Goal: Information Seeking & Learning: Learn about a topic

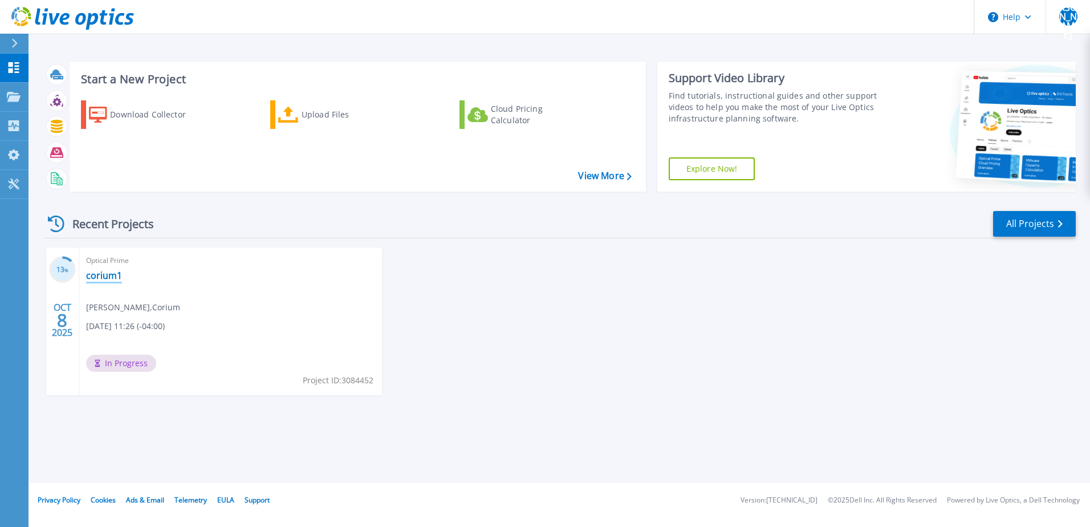
click at [108, 274] on link "corium1" at bounding box center [104, 275] width 36 height 11
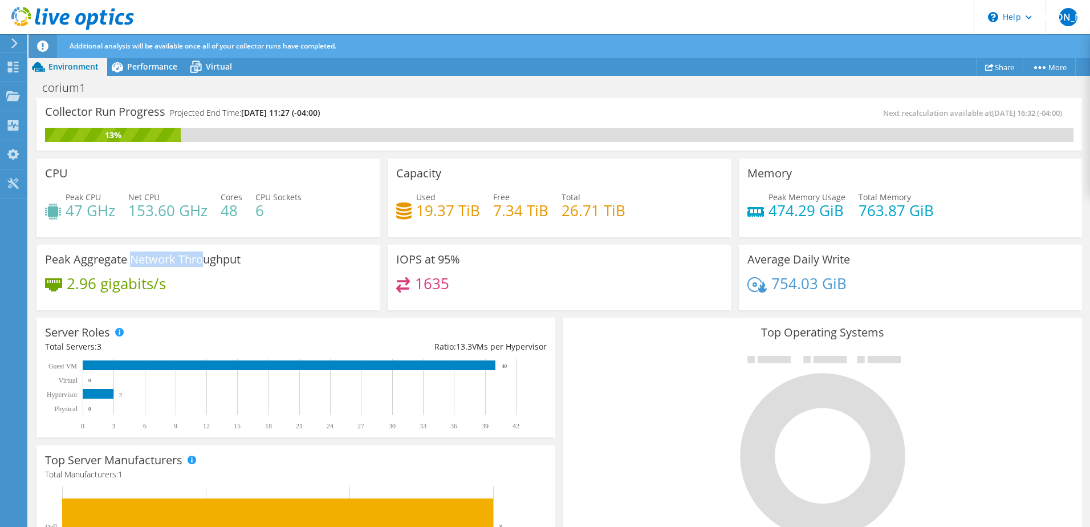
drag, startPoint x: 150, startPoint y: 261, endPoint x: 217, endPoint y: 261, distance: 66.7
click at [215, 261] on h3 "Peak Aggregate Network Throughput" at bounding box center [142, 259] width 195 height 13
click at [221, 261] on h3 "Peak Aggregate Network Throughput" at bounding box center [142, 259] width 195 height 13
click at [158, 65] on span "Performance" at bounding box center [152, 66] width 50 height 11
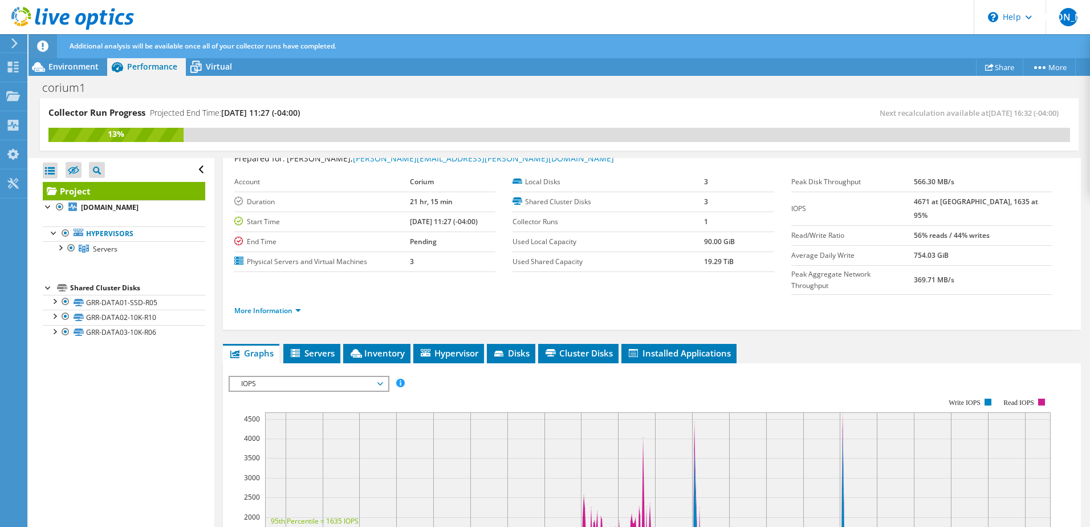
scroll to position [57, 0]
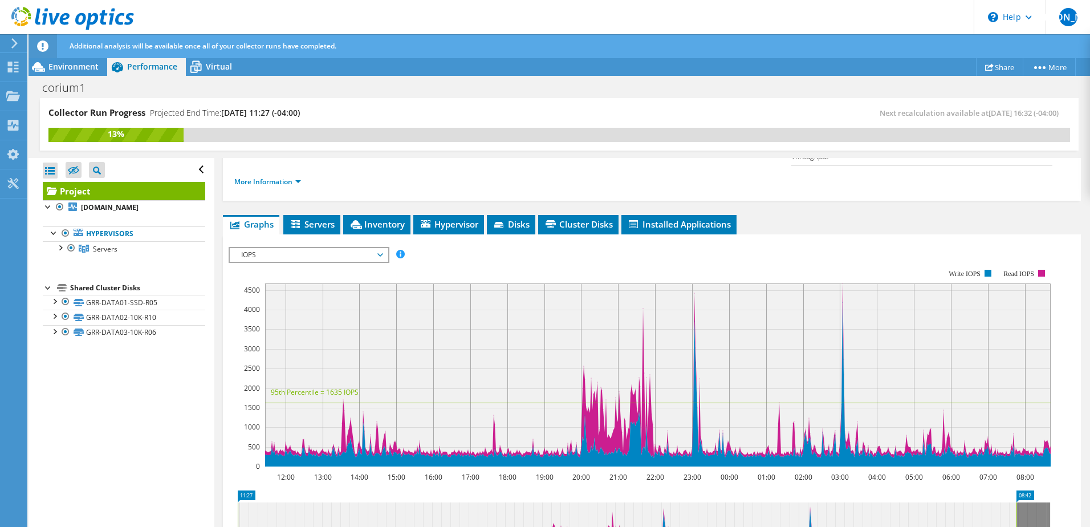
scroll to position [171, 0]
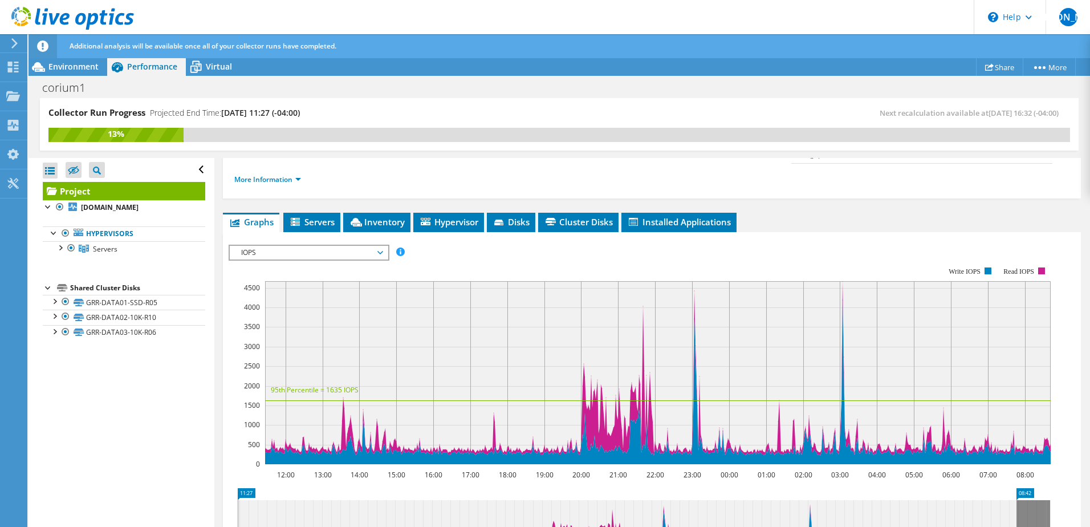
click at [365, 246] on span "IOPS" at bounding box center [308, 253] width 146 height 14
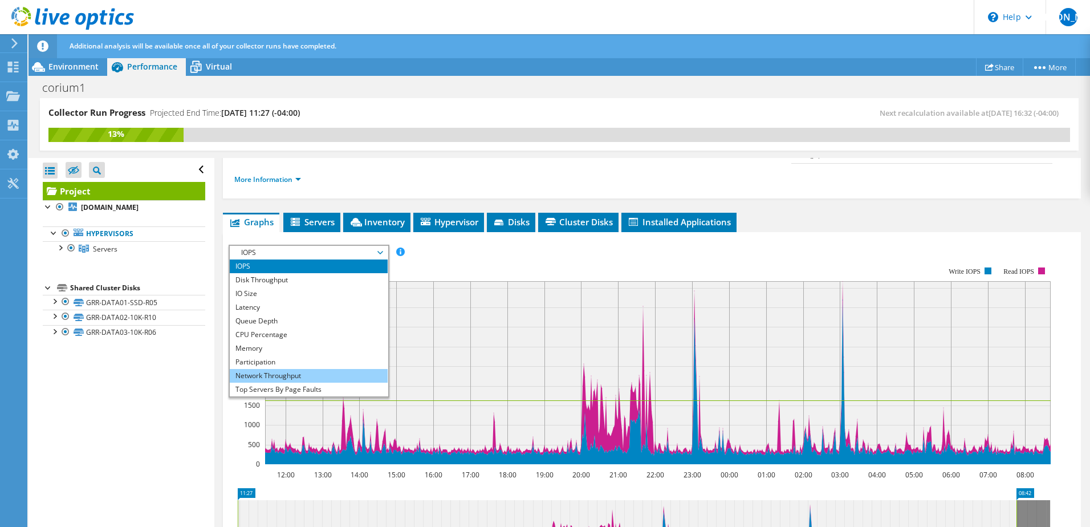
click at [287, 369] on li "Network Throughput" at bounding box center [309, 376] width 158 height 14
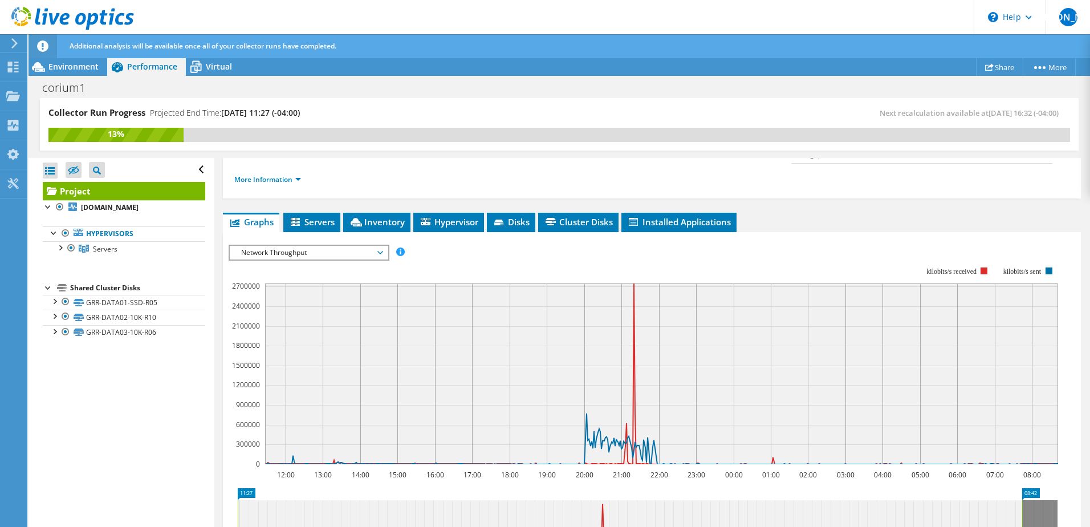
click at [332, 246] on span "Network Throughput" at bounding box center [308, 253] width 146 height 14
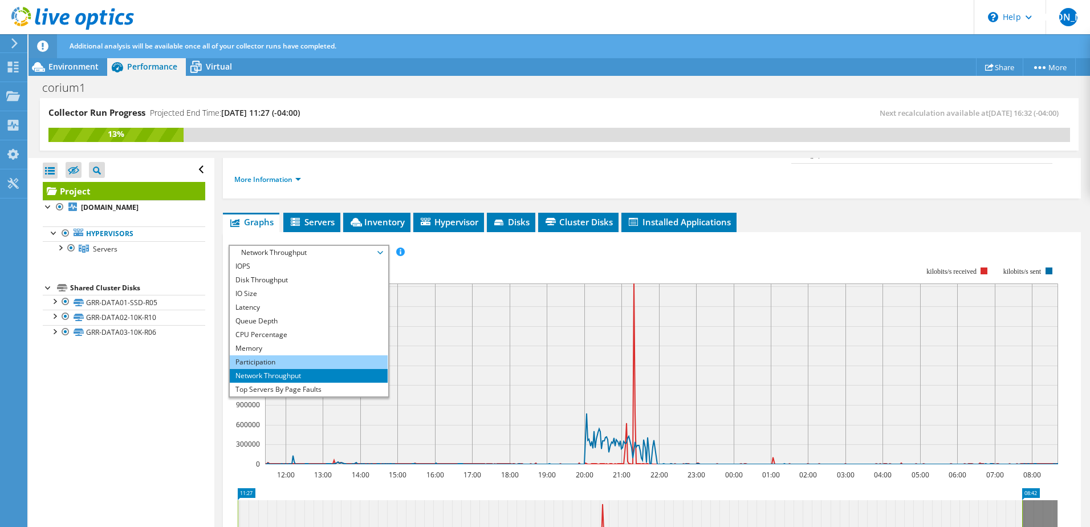
scroll to position [41, 0]
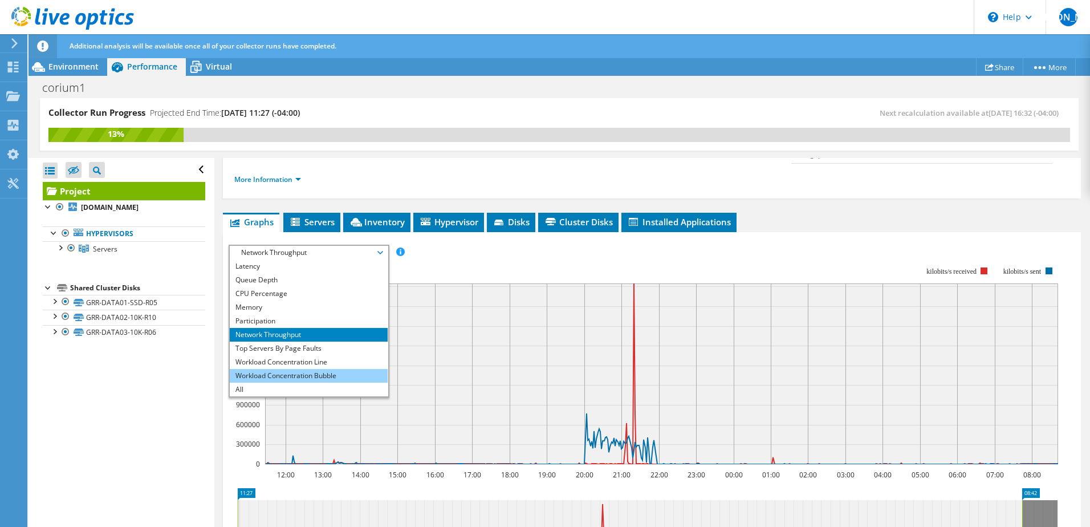
click at [341, 369] on li "Workload Concentration Bubble" at bounding box center [309, 376] width 158 height 14
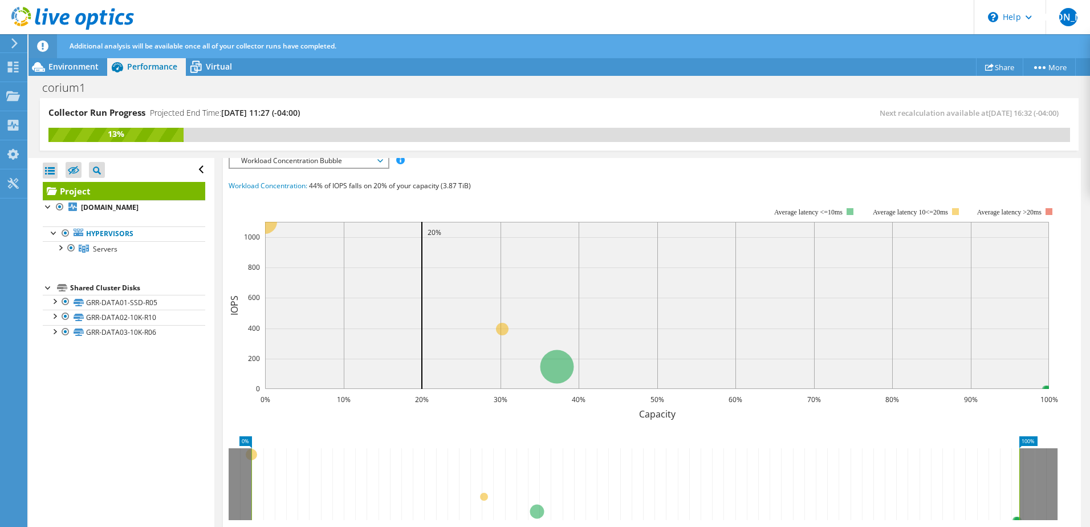
scroll to position [114, 0]
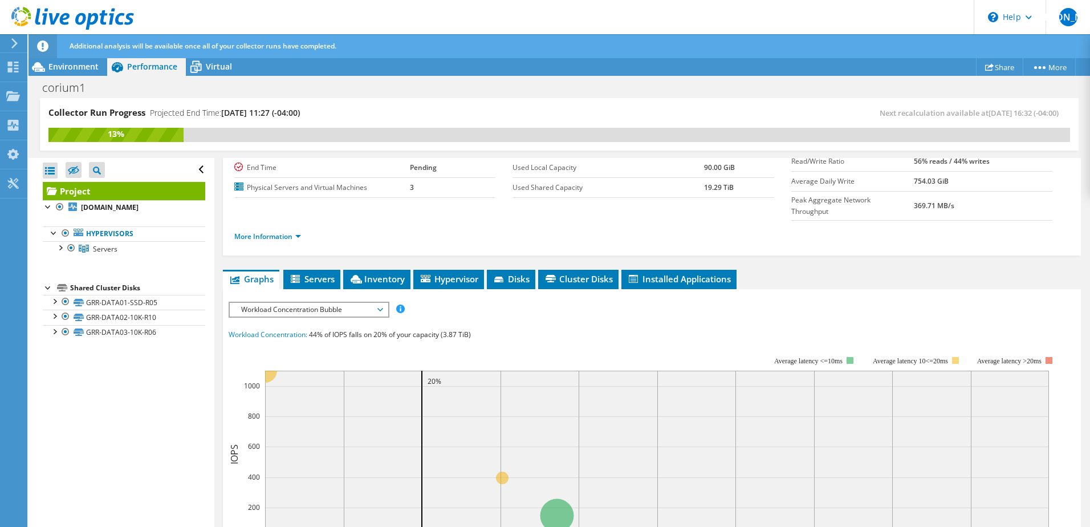
click at [296, 303] on span "Workload Concentration Bubble" at bounding box center [308, 310] width 146 height 14
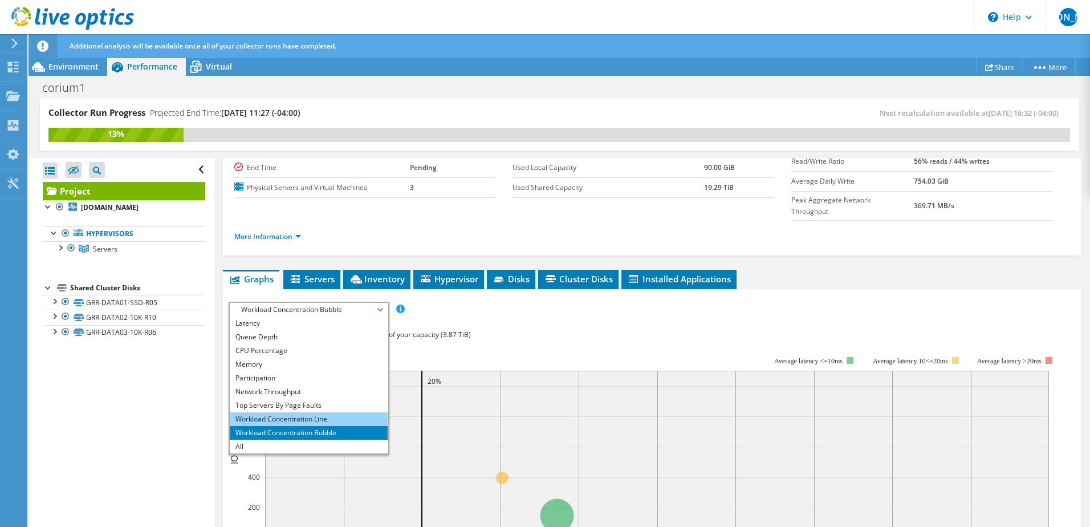
click at [322, 412] on li "Workload Concentration Line" at bounding box center [309, 419] width 158 height 14
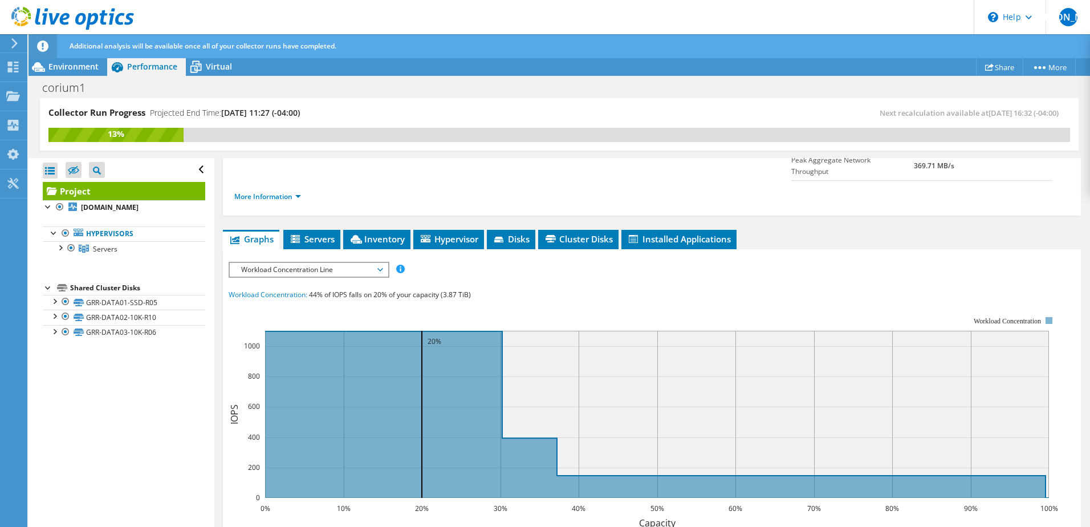
scroll to position [171, 0]
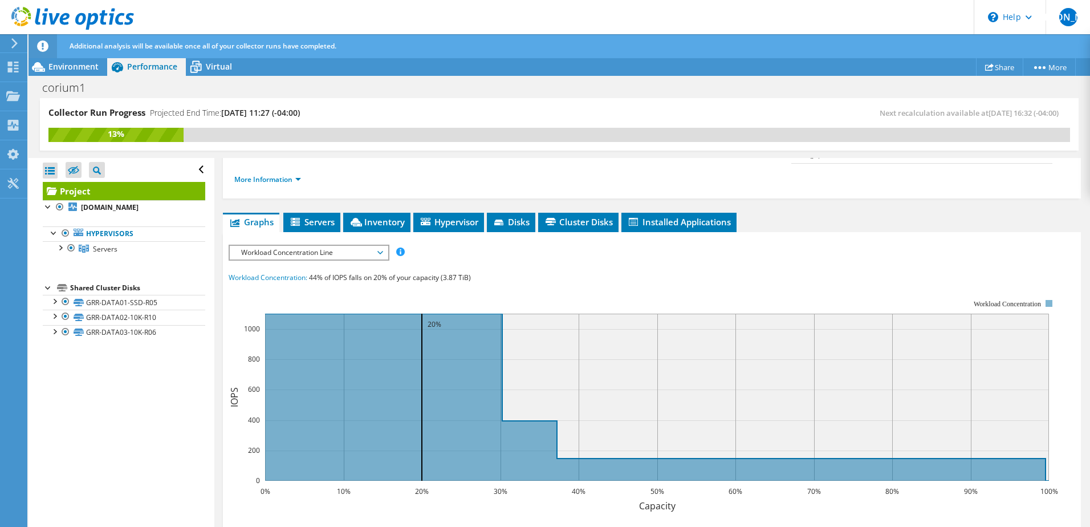
click at [323, 246] on span "Workload Concentration Line" at bounding box center [308, 253] width 146 height 14
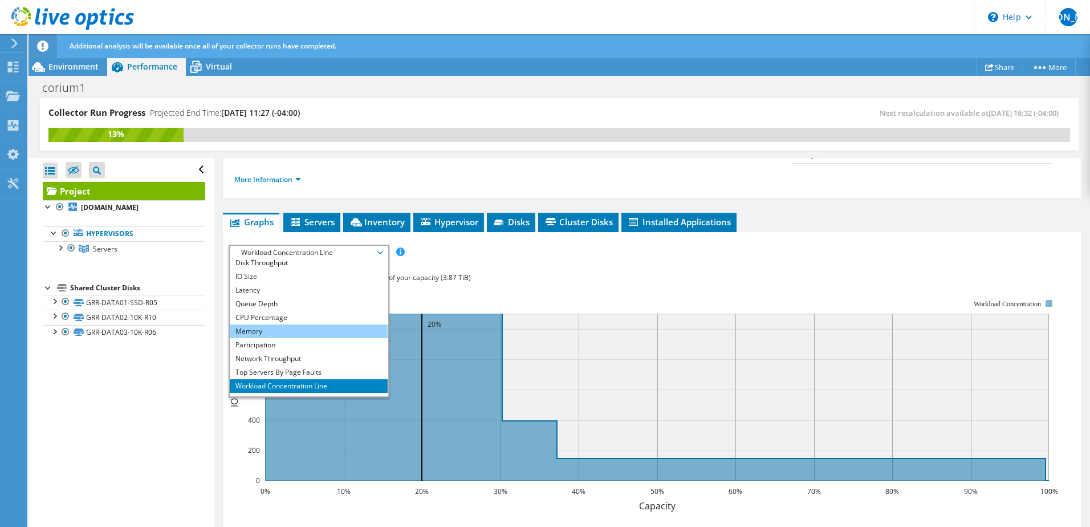
scroll to position [0, 0]
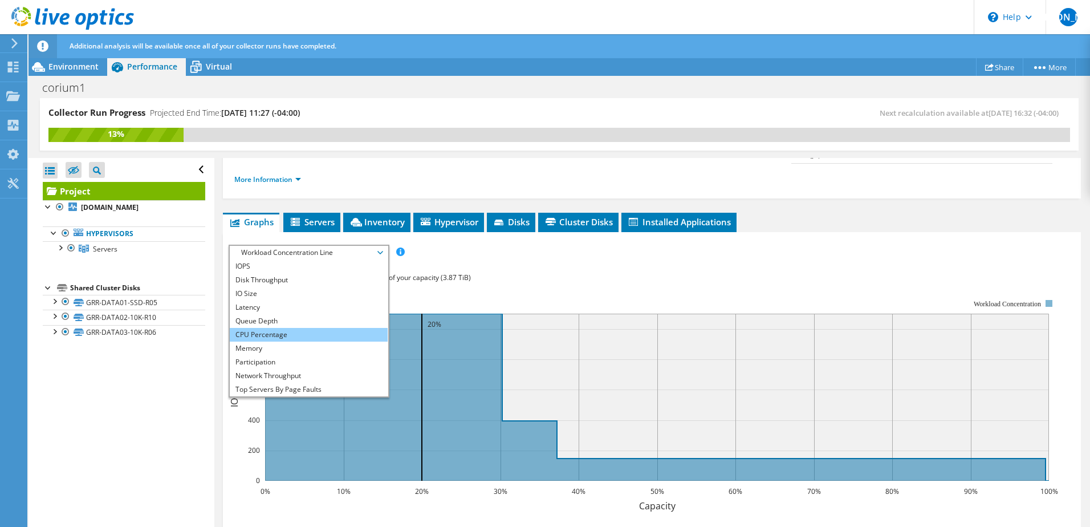
click at [297, 328] on li "CPU Percentage" at bounding box center [309, 335] width 158 height 14
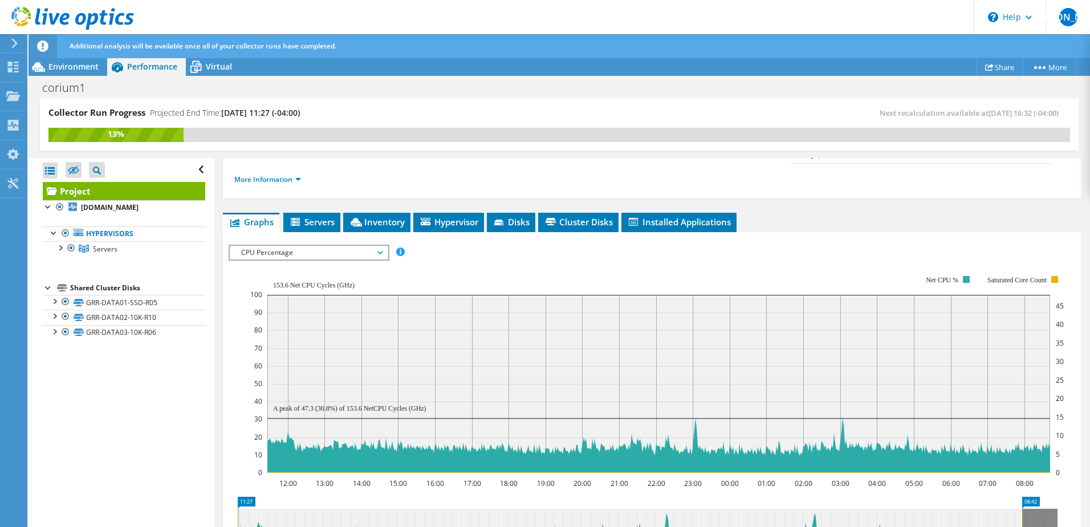
click at [304, 246] on span "CPU Percentage" at bounding box center [308, 253] width 146 height 14
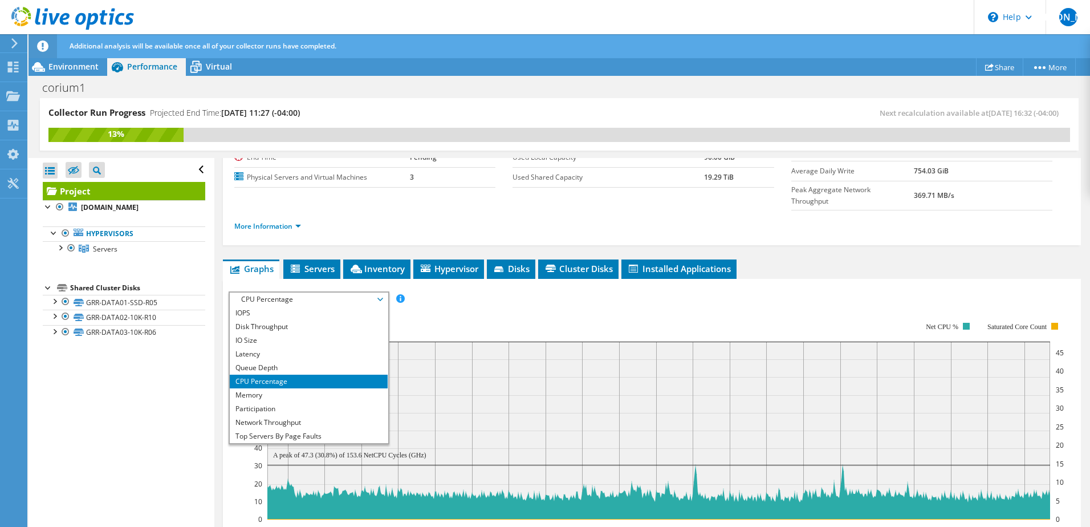
scroll to position [114, 0]
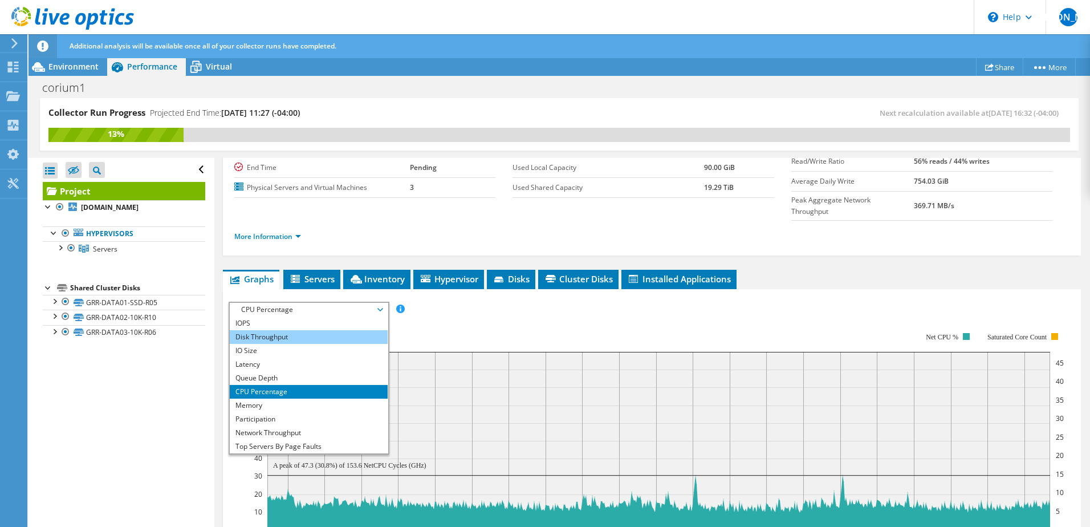
click at [278, 330] on li "Disk Throughput" at bounding box center [309, 337] width 158 height 14
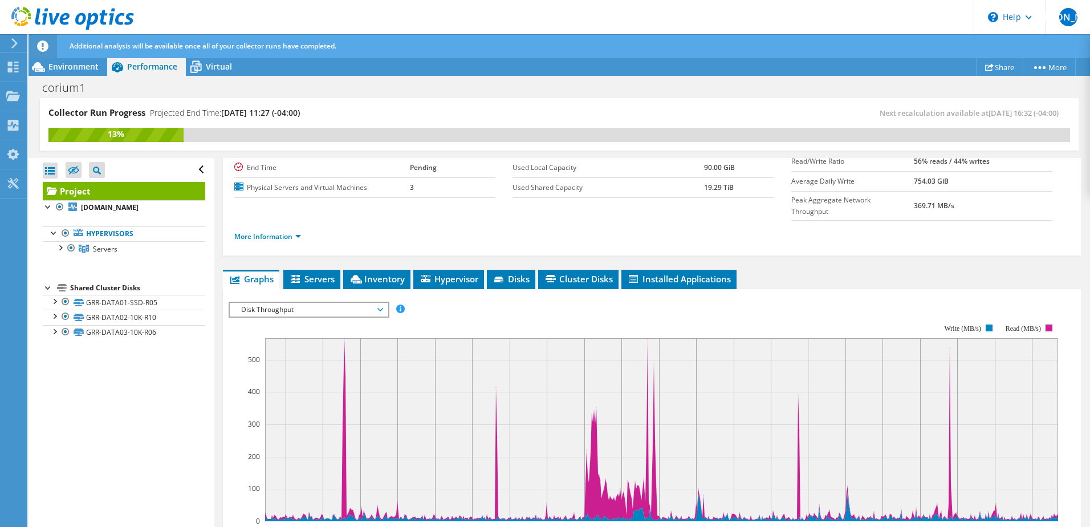
click at [329, 303] on span "Disk Throughput" at bounding box center [308, 310] width 146 height 14
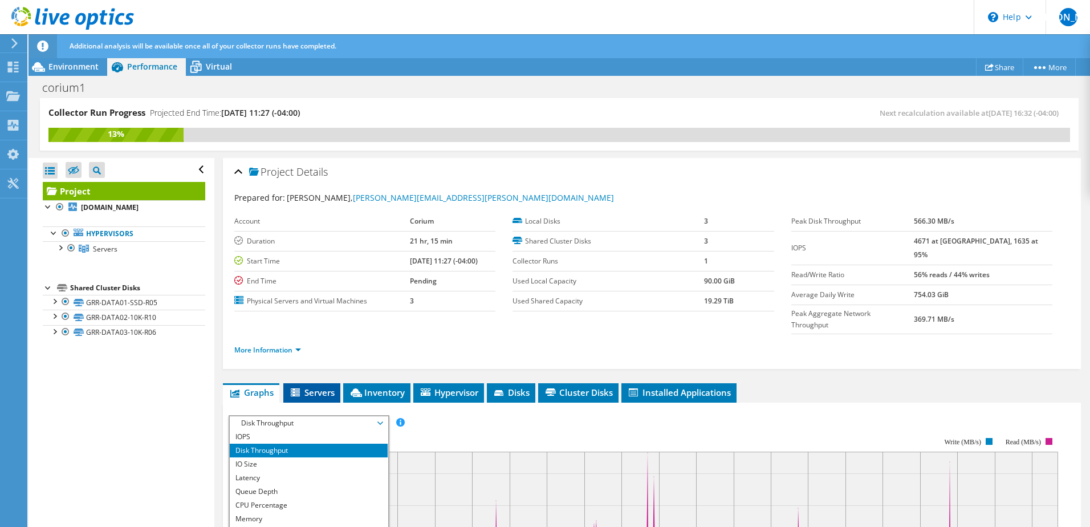
scroll to position [0, 0]
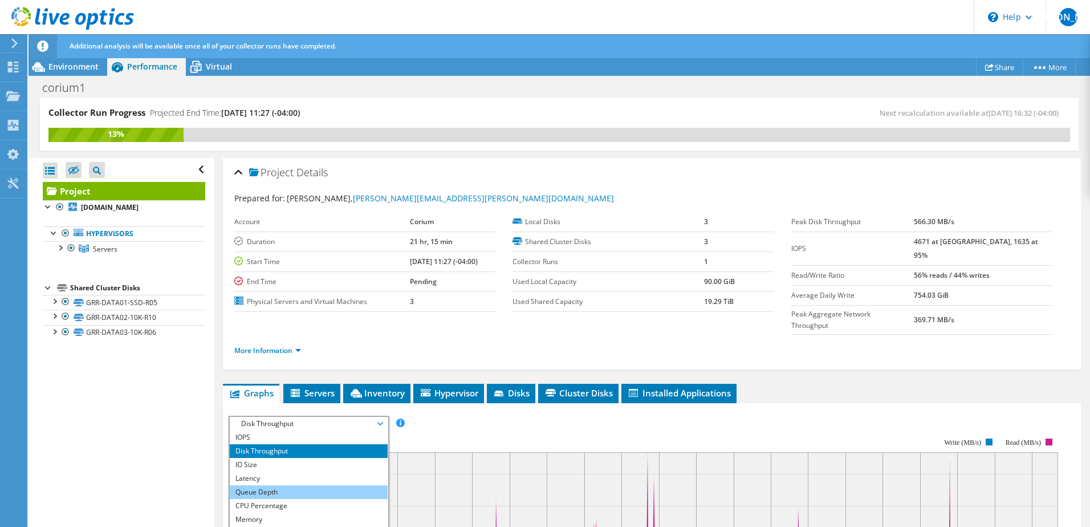
click at [278, 485] on li "Queue Depth" at bounding box center [309, 492] width 158 height 14
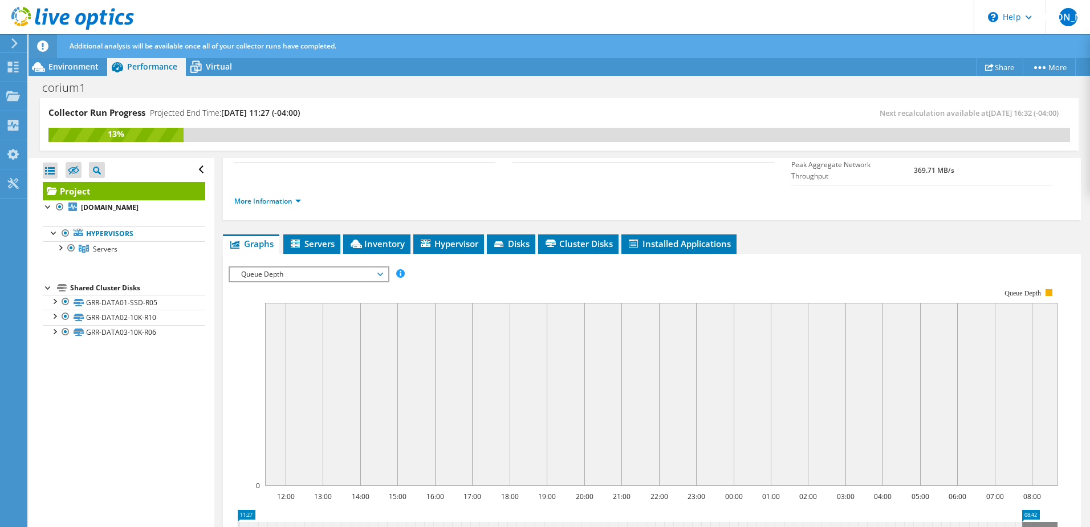
scroll to position [171, 0]
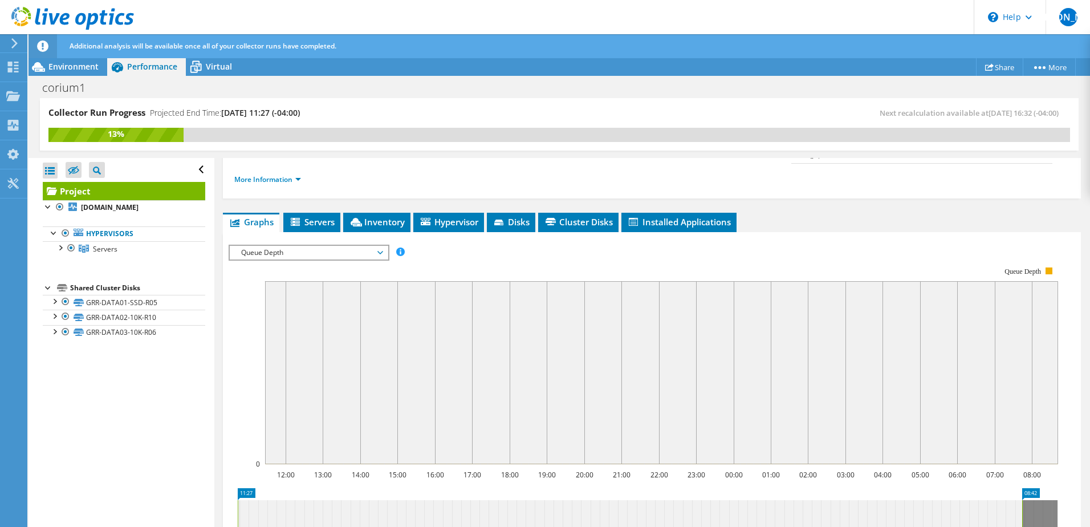
click at [309, 246] on span "Queue Depth" at bounding box center [308, 253] width 146 height 14
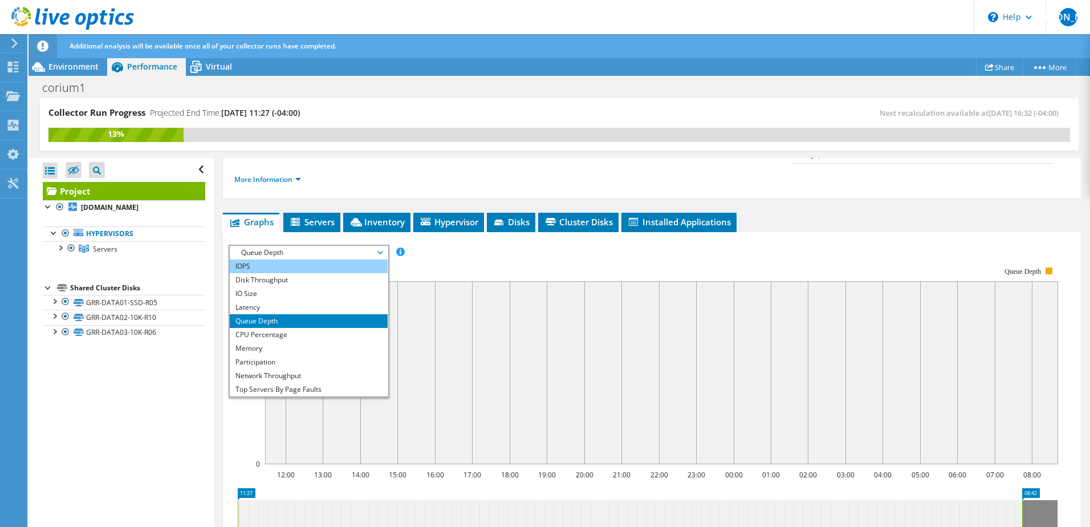
click at [307, 259] on li "IOPS" at bounding box center [309, 266] width 158 height 14
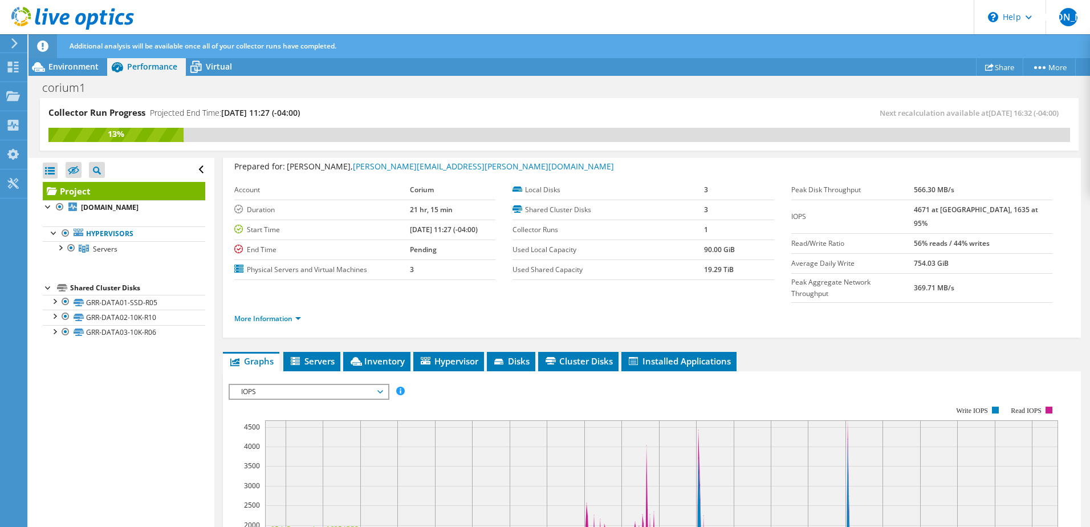
scroll to position [0, 0]
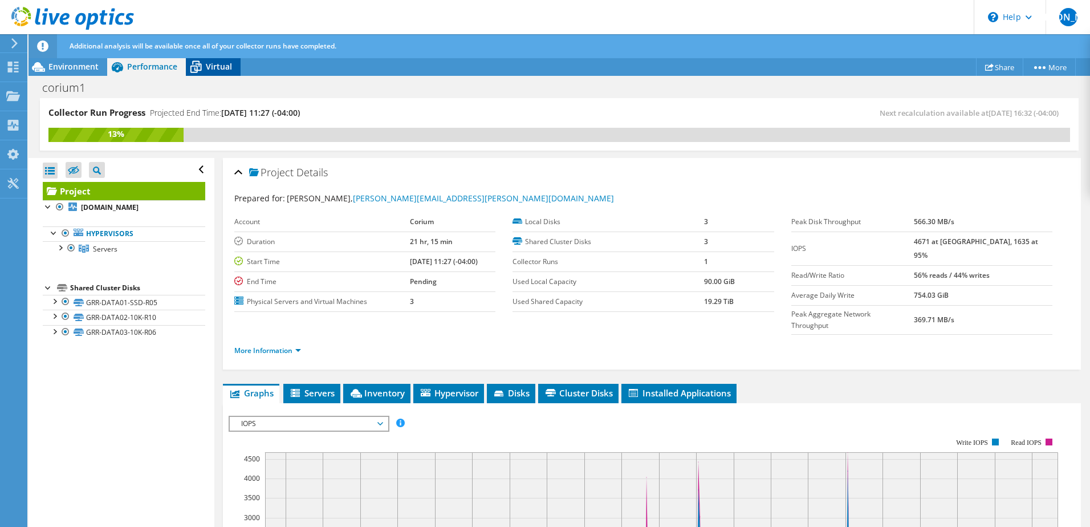
click at [206, 69] on span "Virtual" at bounding box center [219, 66] width 26 height 11
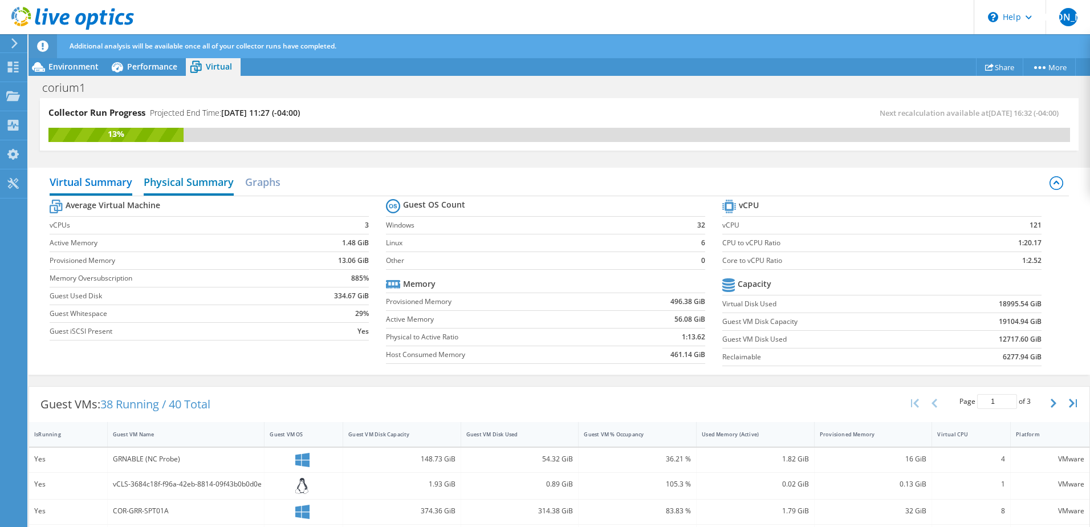
click at [203, 190] on h2 "Physical Summary" at bounding box center [189, 182] width 90 height 25
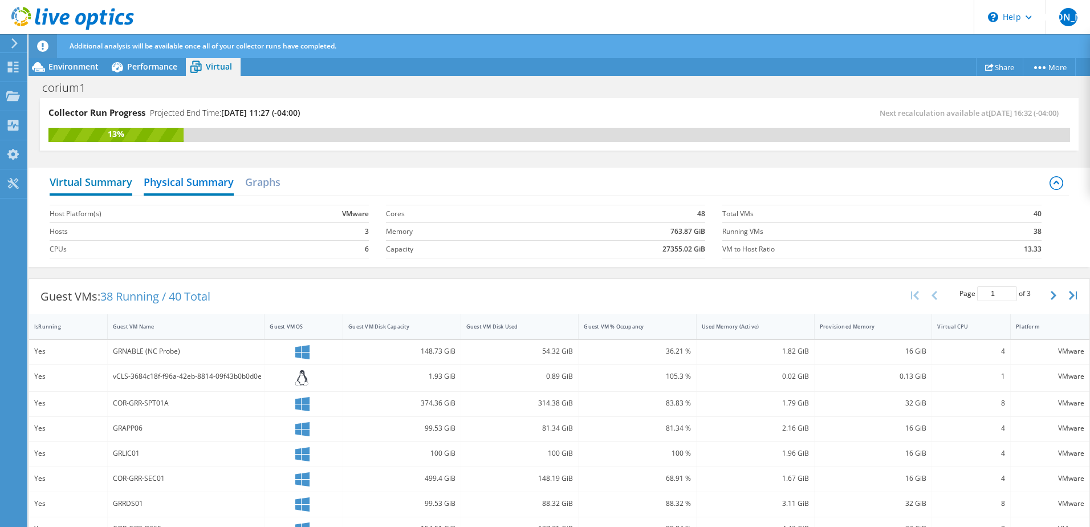
click at [94, 190] on h2 "Virtual Summary" at bounding box center [91, 182] width 83 height 25
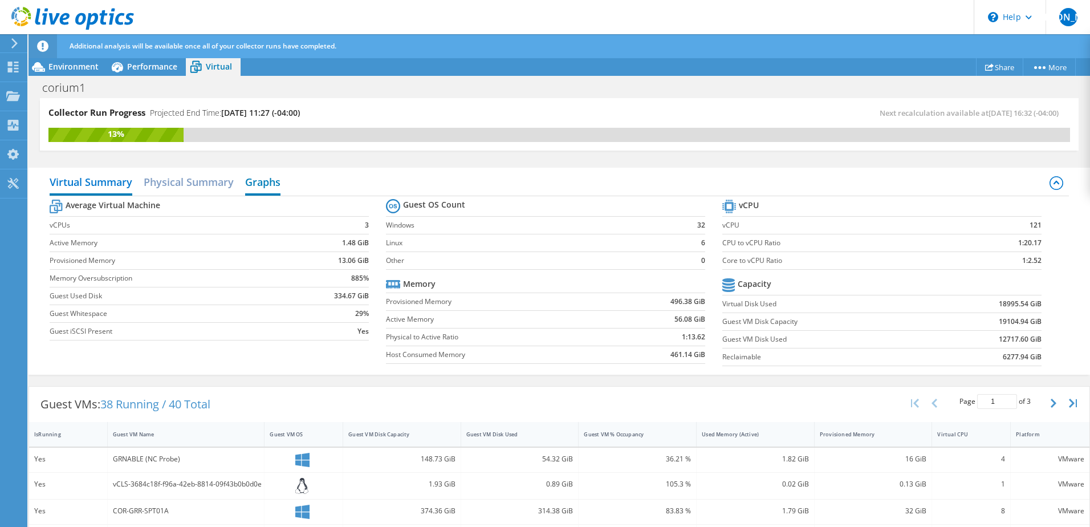
click at [267, 185] on h2 "Graphs" at bounding box center [262, 182] width 35 height 25
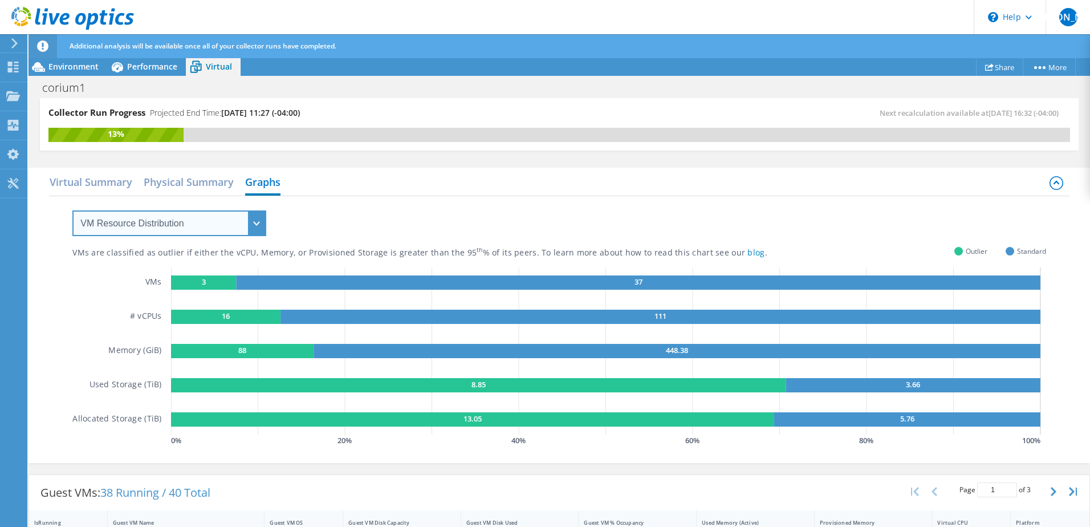
click at [122, 218] on select "VM Resource Distribution Provisioning Contrast Over Provisioning" at bounding box center [169, 223] width 194 height 26
select select "Over Provisioning"
click at [72, 210] on select "VM Resource Distribution Provisioning Contrast Over Provisioning" at bounding box center [169, 223] width 194 height 26
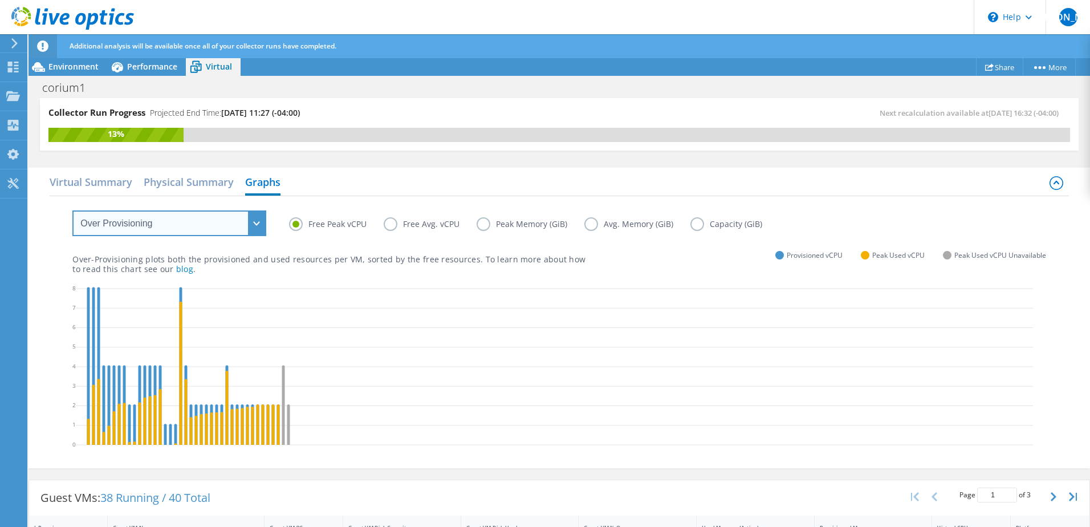
click at [218, 218] on select "VM Resource Distribution Provisioning Contrast Over Provisioning" at bounding box center [169, 223] width 194 height 26
click at [364, 266] on p "Over-Provisioning plots both the provisioned and used resources per VM, sorted …" at bounding box center [328, 263] width 513 height 19
click at [395, 224] on label "Free Avg. vCPU" at bounding box center [430, 224] width 93 height 14
click at [0, 0] on input "Free Avg. vCPU" at bounding box center [0, 0] width 0 height 0
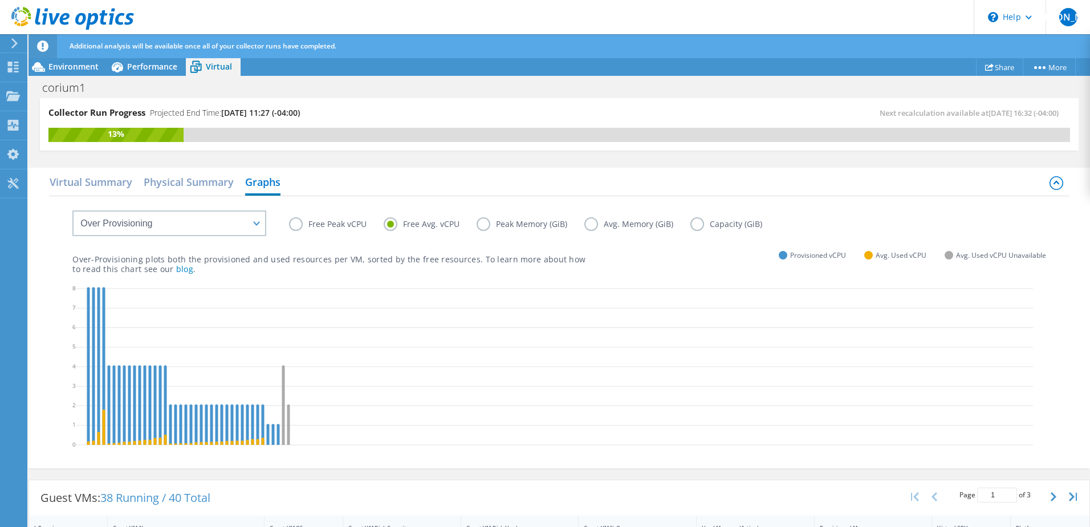
click at [315, 222] on label "Free Peak vCPU" at bounding box center [336, 224] width 95 height 14
click at [0, 0] on input "Free Peak vCPU" at bounding box center [0, 0] width 0 height 0
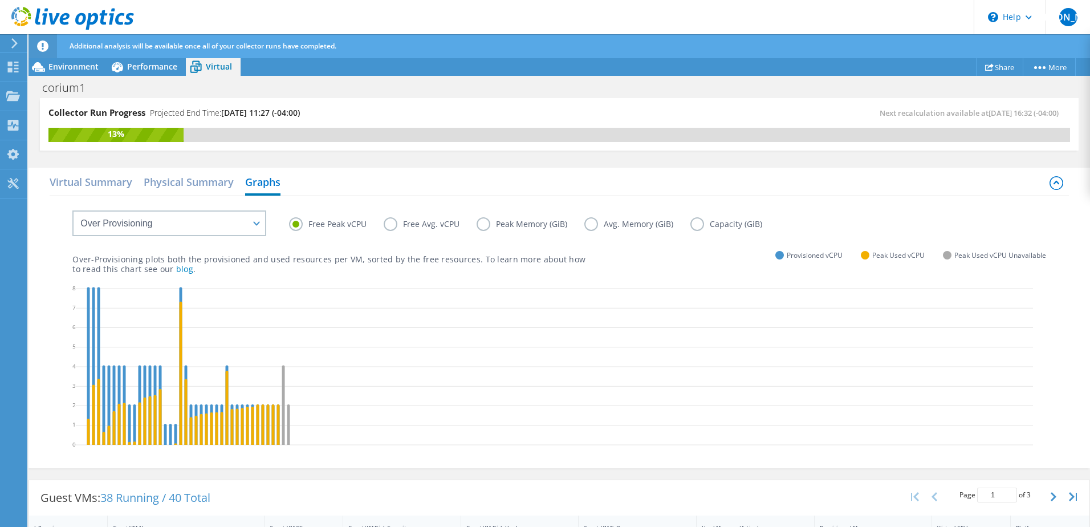
click at [403, 223] on label "Free Avg. vCPU" at bounding box center [430, 224] width 93 height 14
click at [0, 0] on input "Free Avg. vCPU" at bounding box center [0, 0] width 0 height 0
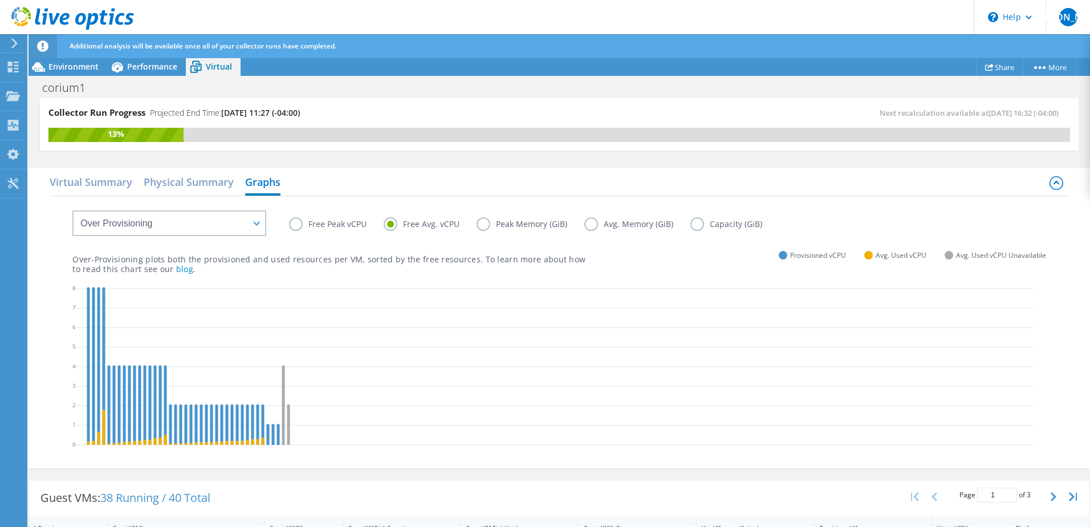
click at [502, 223] on label "Peak Memory (GiB)" at bounding box center [530, 224] width 108 height 14
click at [0, 0] on input "Peak Memory (GiB)" at bounding box center [0, 0] width 0 height 0
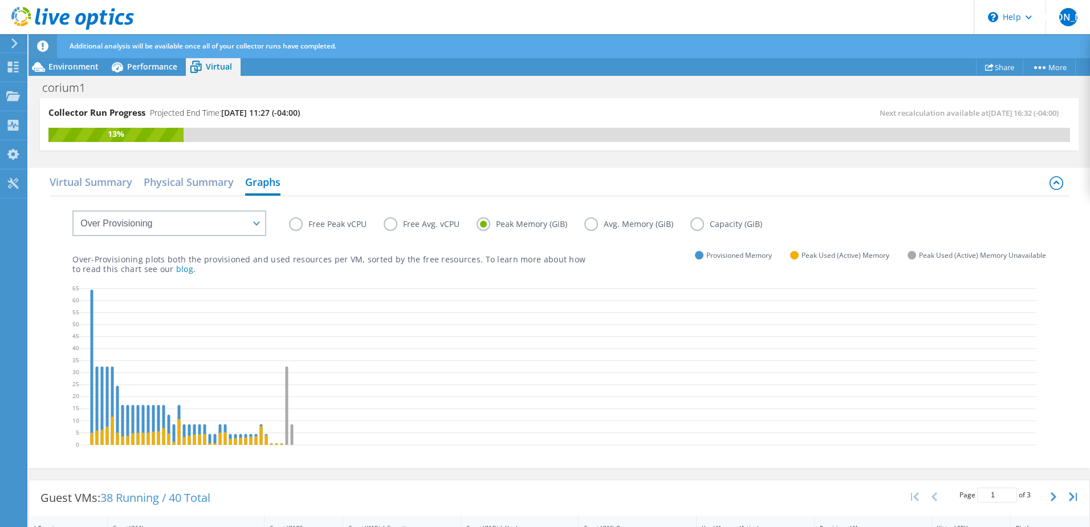
click at [630, 225] on label "Avg. Memory (GiB)" at bounding box center [637, 224] width 106 height 14
click at [0, 0] on input "Avg. Memory (GiB)" at bounding box center [0, 0] width 0 height 0
click at [745, 227] on label "Capacity (GiB)" at bounding box center [734, 224] width 89 height 14
click at [0, 0] on input "Capacity (GiB)" at bounding box center [0, 0] width 0 height 0
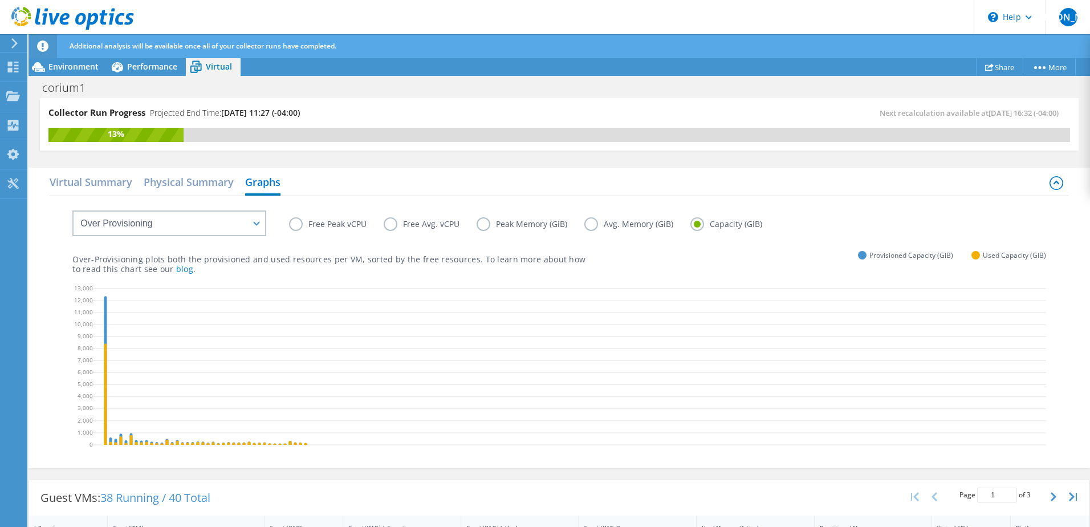
click at [659, 223] on label "Avg. Memory (GiB)" at bounding box center [637, 224] width 106 height 14
click at [0, 0] on input "Avg. Memory (GiB)" at bounding box center [0, 0] width 0 height 0
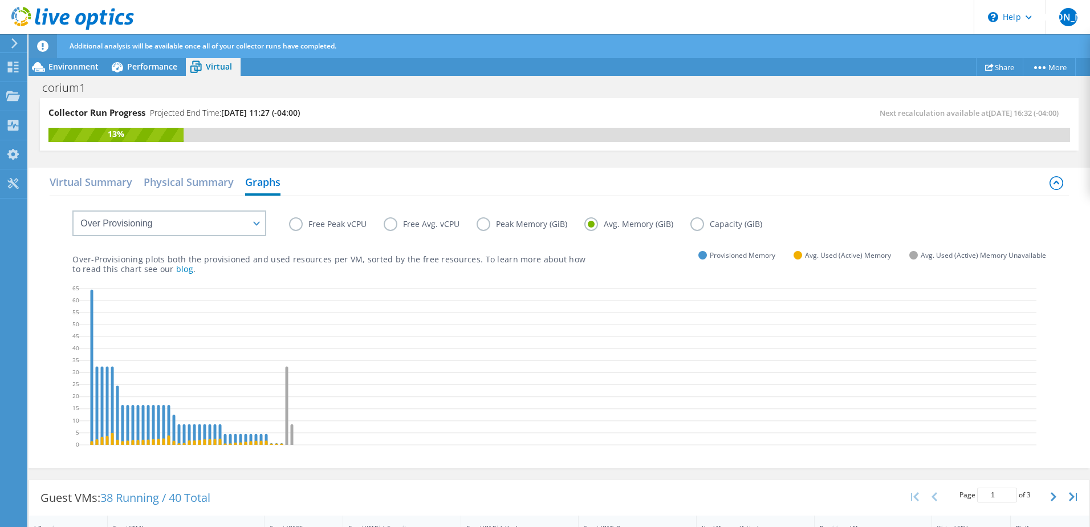
click at [327, 225] on label "Free Peak vCPU" at bounding box center [336, 224] width 95 height 14
click at [0, 0] on input "Free Peak vCPU" at bounding box center [0, 0] width 0 height 0
